Goal: Information Seeking & Learning: Learn about a topic

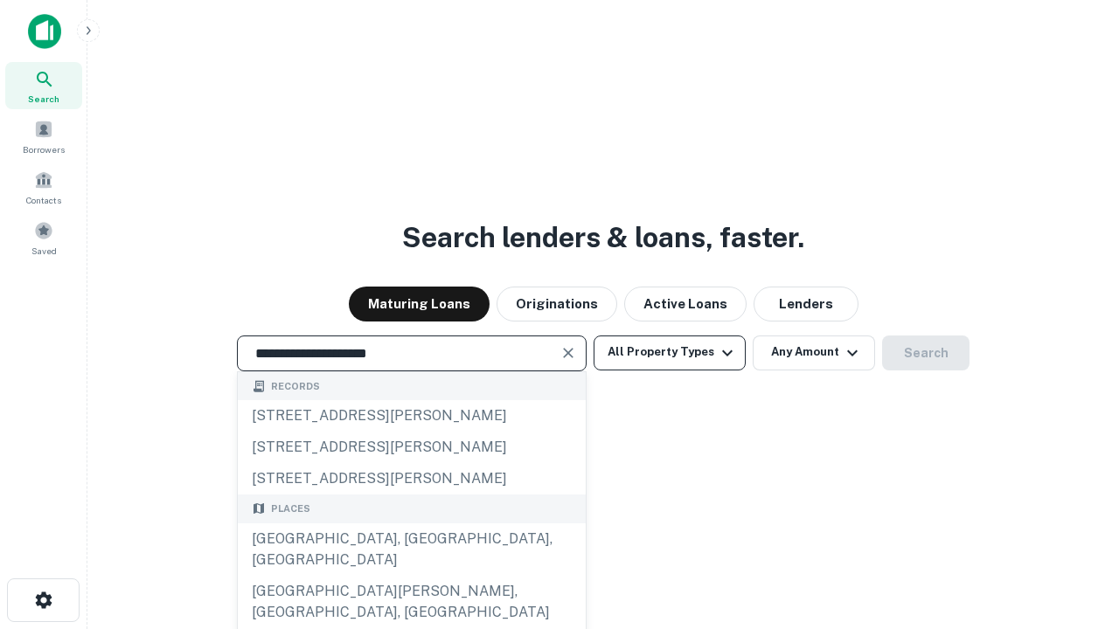
type input "**********"
click at [670, 352] on button "All Property Types" at bounding box center [670, 353] width 152 height 35
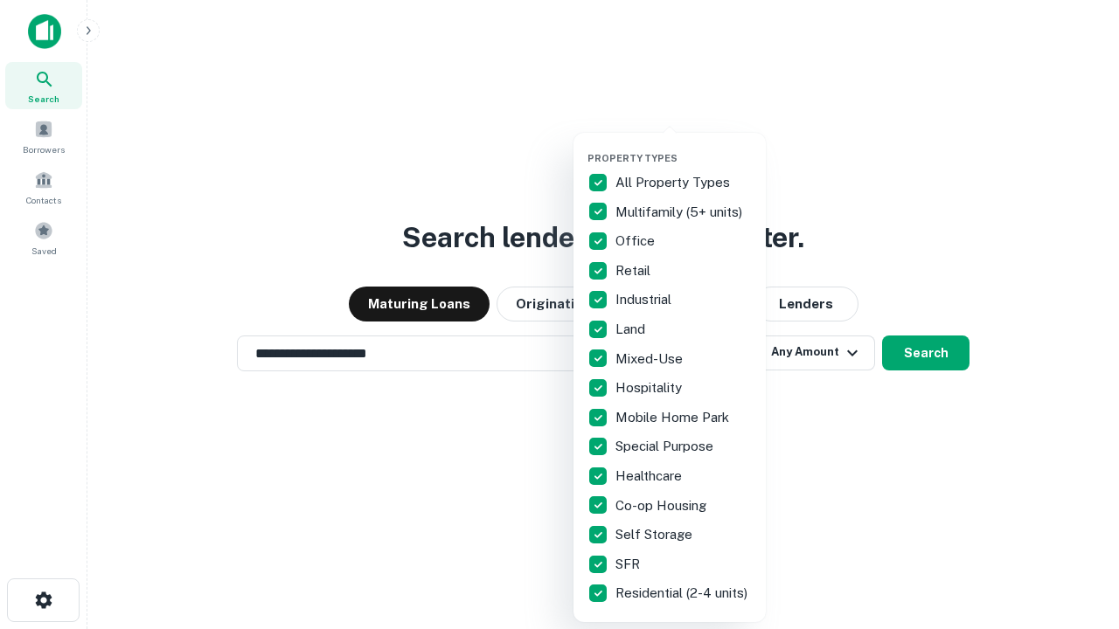
click at [684, 147] on button "button" at bounding box center [683, 147] width 192 height 1
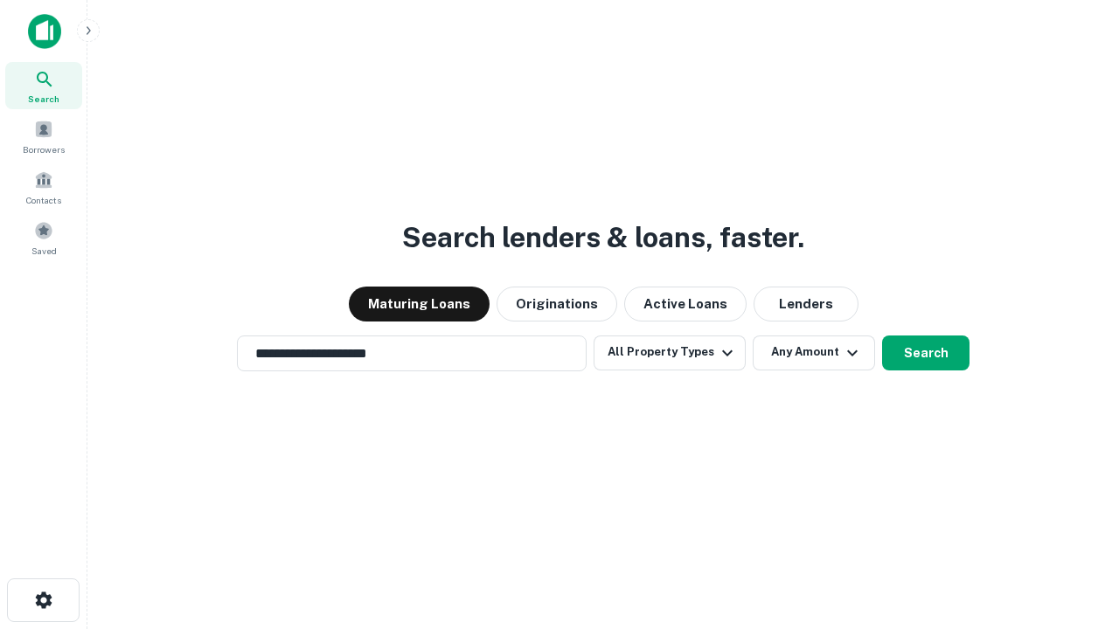
scroll to position [27, 0]
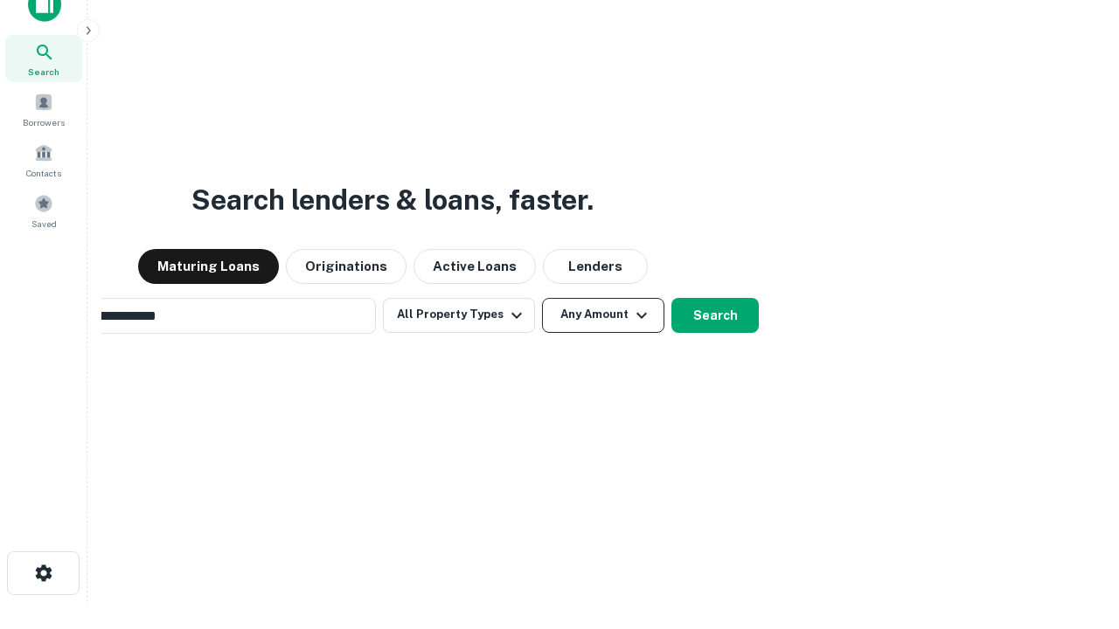
click at [542, 298] on button "Any Amount" at bounding box center [603, 315] width 122 height 35
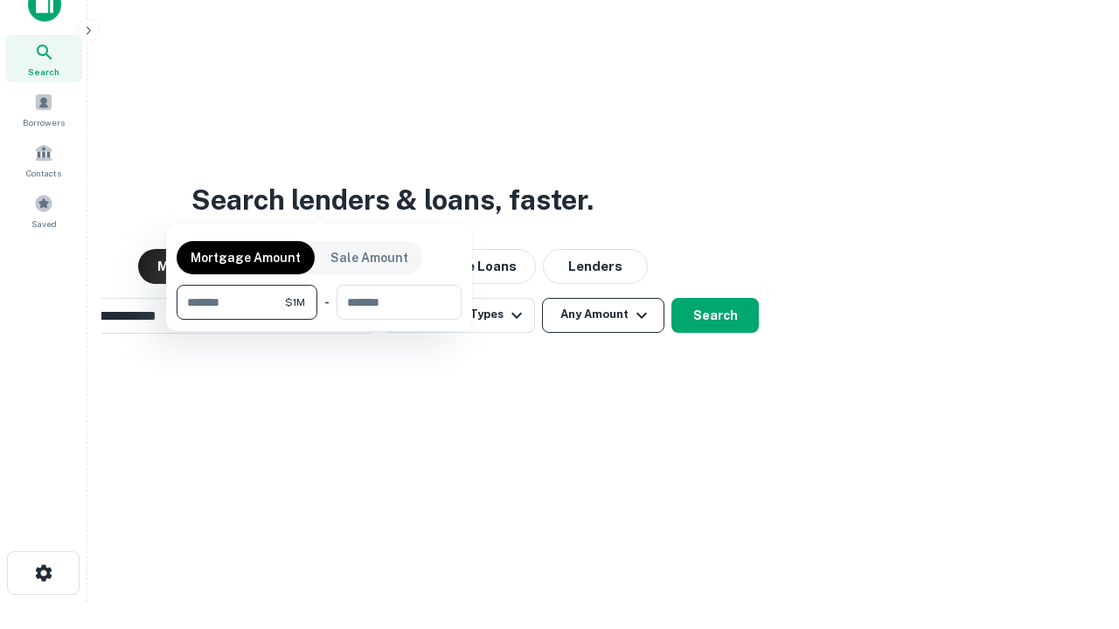
scroll to position [28, 0]
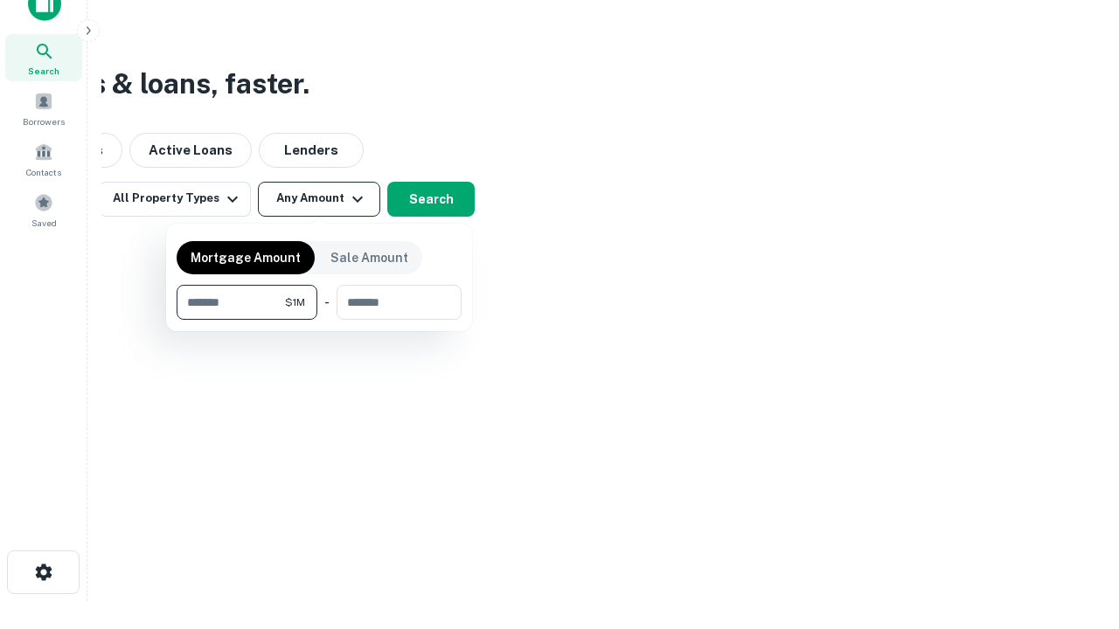
type input "*******"
click at [319, 320] on button "button" at bounding box center [319, 320] width 285 height 1
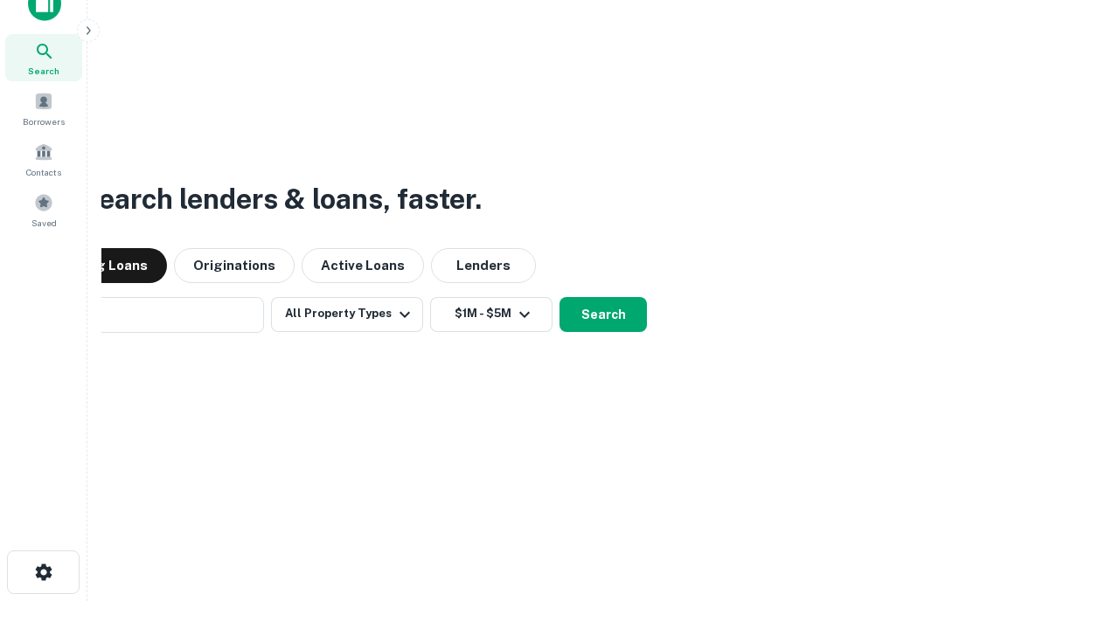
scroll to position [27, 0]
click at [559, 298] on button "Search" at bounding box center [602, 315] width 87 height 35
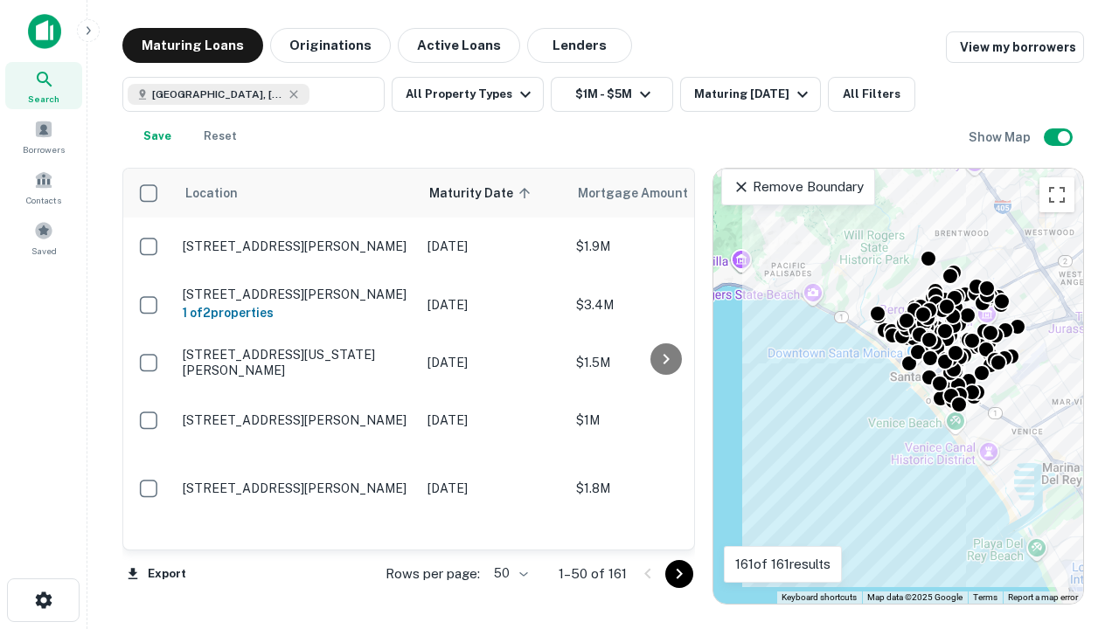
click at [508, 573] on body "Search Borrowers Contacts Saved Maturing Loans Originations Active Loans Lender…" at bounding box center [559, 314] width 1119 height 629
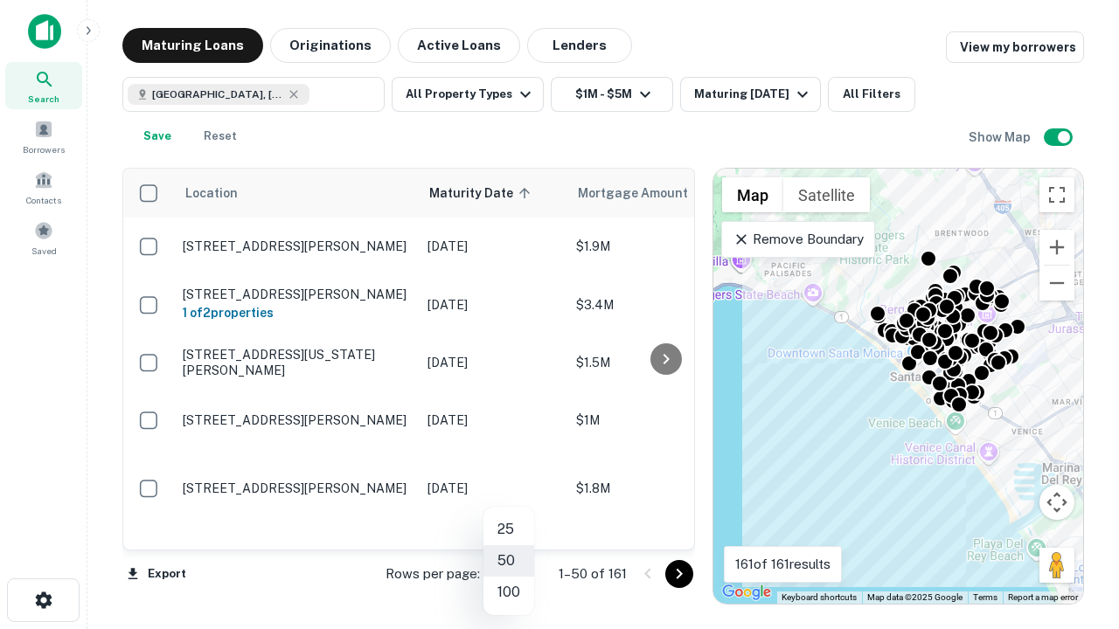
click at [509, 530] on li "25" at bounding box center [508, 529] width 51 height 31
